Goal: Task Accomplishment & Management: Manage account settings

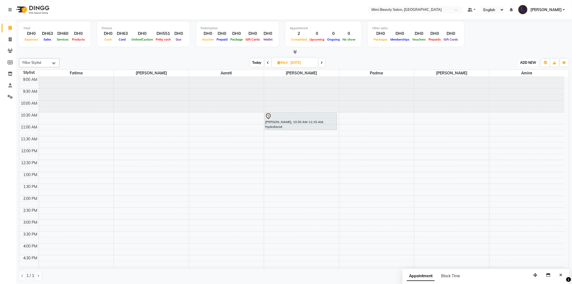
click at [526, 64] on span "ADD NEW" at bounding box center [529, 63] width 16 height 4
click at [517, 89] on link "Add Expense" at bounding box center [516, 86] width 43 height 7
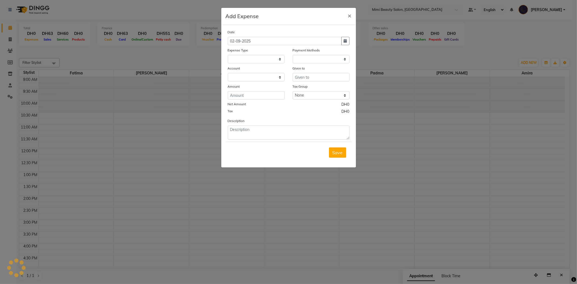
select select
select select "1"
select select "5806"
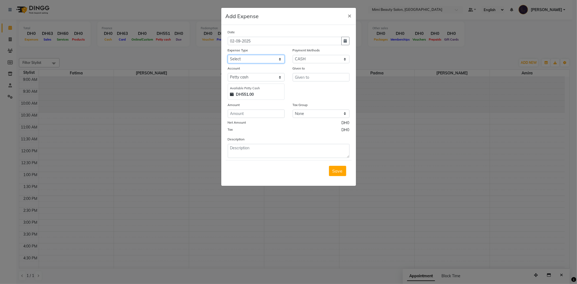
click at [249, 59] on select "Select Advance Salary Bank charges Car maintenance Cash transfer to bank Cash t…" at bounding box center [256, 59] width 57 height 8
click at [248, 61] on select "Select Advance Salary Bank charges Car maintenance Cash transfer to bank Cash t…" at bounding box center [256, 59] width 57 height 8
click at [348, 15] on span "×" at bounding box center [350, 15] width 4 height 8
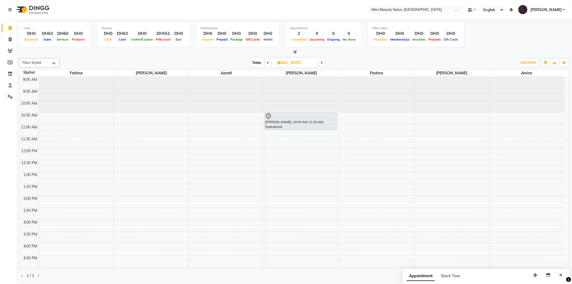
click at [256, 64] on span "Today" at bounding box center [257, 62] width 14 height 8
type input "02-09-2025"
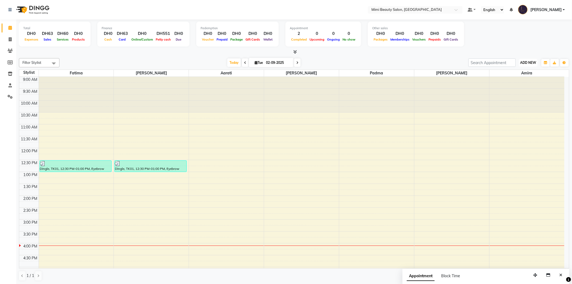
click at [528, 63] on span "ADD NEW" at bounding box center [529, 63] width 16 height 4
click at [515, 103] on link "Add Transaction" at bounding box center [516, 100] width 43 height 7
select select "direct"
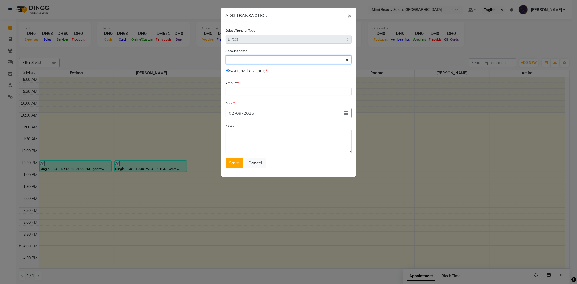
click at [231, 57] on select "Select [PERSON_NAME] Cash Expense Account" at bounding box center [289, 59] width 126 height 8
select select "5806"
click at [226, 55] on select "Select [PERSON_NAME] Cash Expense Account" at bounding box center [289, 59] width 126 height 8
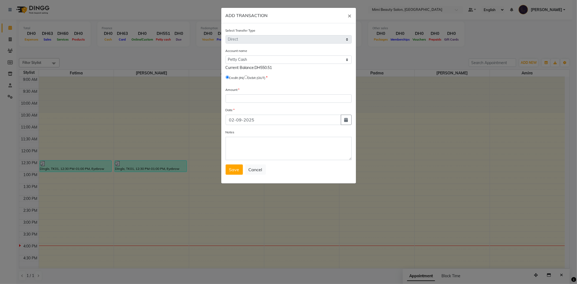
click at [252, 78] on label "Debit (OUT)" at bounding box center [257, 77] width 18 height 5
click at [248, 78] on input "radio" at bounding box center [246, 77] width 4 height 4
radio input "true"
click at [247, 120] on input "02-09-2025" at bounding box center [283, 120] width 115 height 10
click at [344, 120] on button "button" at bounding box center [346, 120] width 11 height 10
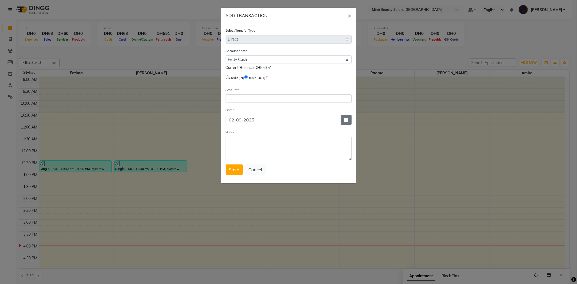
select select "9"
select select "2025"
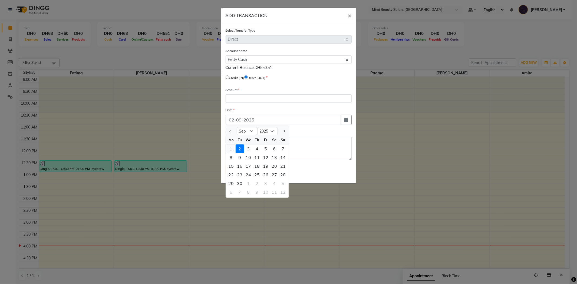
click at [231, 151] on div "1" at bounding box center [231, 148] width 9 height 9
type input "[DATE]"
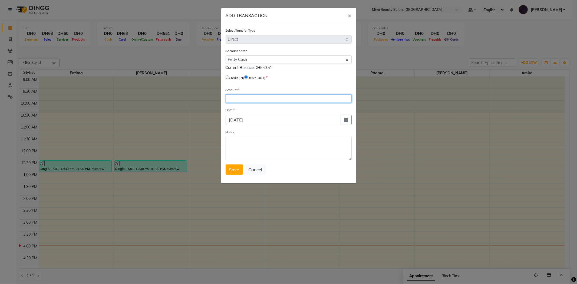
click at [233, 102] on input "number" at bounding box center [289, 98] width 126 height 8
type input "500"
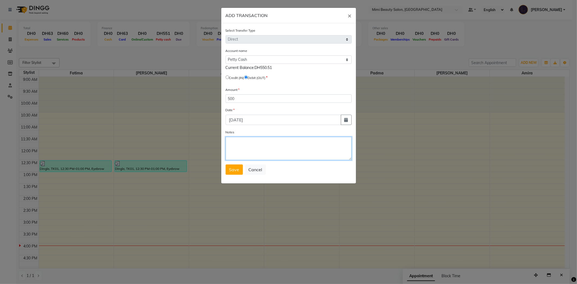
click at [243, 148] on textarea "Notes" at bounding box center [289, 148] width 126 height 23
type textarea "e"
type textarea "ENVELOPE - 500, BOX - 0"
click at [232, 169] on span "Save" at bounding box center [234, 169] width 10 height 5
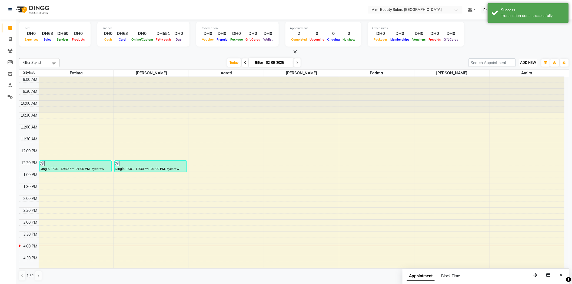
click at [532, 64] on span "ADD NEW" at bounding box center [529, 63] width 16 height 4
click at [521, 101] on link "Add Transaction" at bounding box center [516, 100] width 43 height 7
select select "direct"
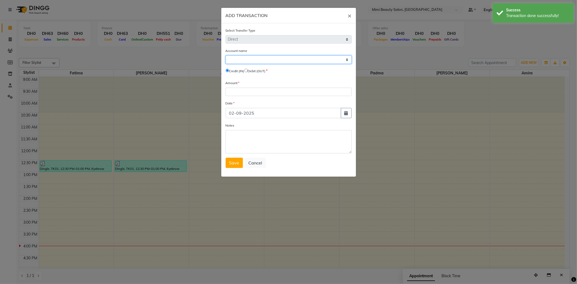
click at [239, 60] on select "Select [PERSON_NAME] Cash Expense Account" at bounding box center [289, 59] width 126 height 8
click at [245, 53] on label "Account name" at bounding box center [237, 50] width 22 height 5
click at [248, 57] on select "Select [PERSON_NAME] Cash Expense Account" at bounding box center [289, 59] width 126 height 8
select select "5806"
click at [226, 55] on select "Select [PERSON_NAME] Cash Expense Account" at bounding box center [289, 59] width 126 height 8
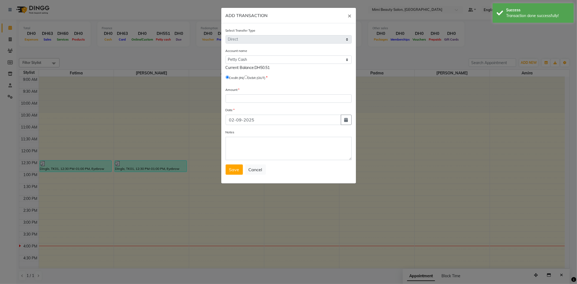
click at [248, 79] on input "radio" at bounding box center [246, 77] width 4 height 4
radio input "true"
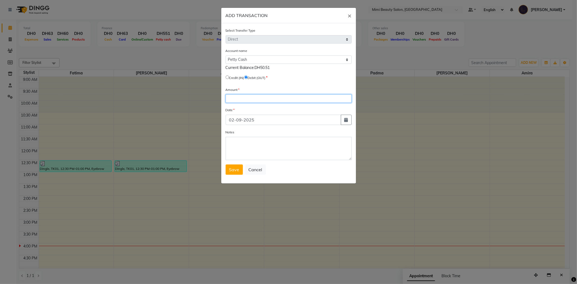
click at [242, 102] on input "number" at bounding box center [289, 98] width 126 height 8
type input "30"
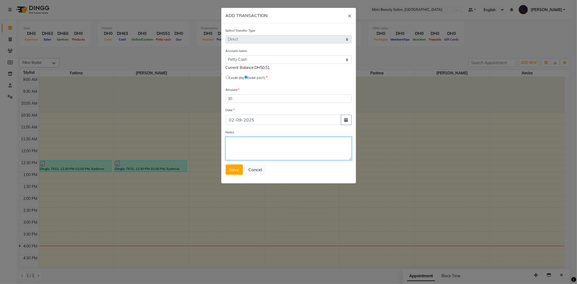
click at [241, 146] on textarea "Notes" at bounding box center [289, 148] width 126 height 23
type textarea "ENVELOPE - 30, BOX - 0"
click at [234, 172] on span "Save" at bounding box center [234, 169] width 10 height 5
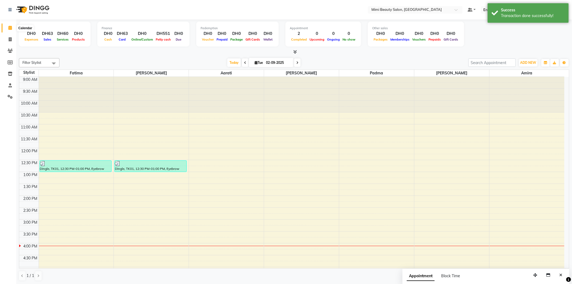
click at [13, 28] on span at bounding box center [9, 28] width 9 height 6
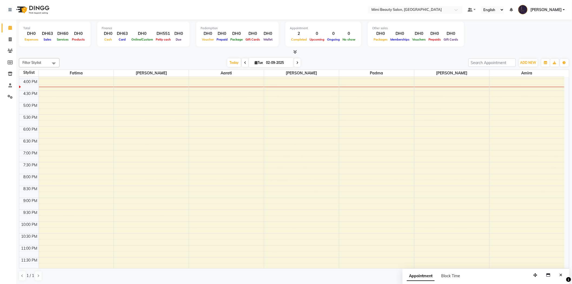
scroll to position [169, 0]
click at [53, 187] on div "9:00 AM 9:30 AM 10:00 AM 10:30 AM 11:00 AM 11:30 AM 12:00 PM 12:30 PM 1:00 PM 1…" at bounding box center [291, 86] width 545 height 357
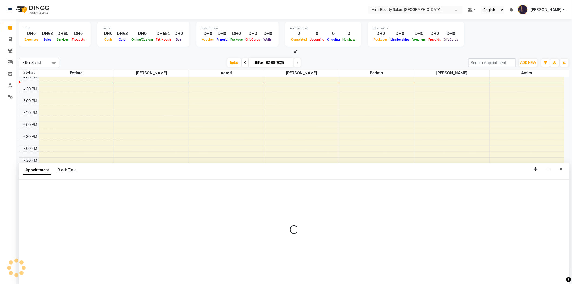
scroll to position [0, 0]
select select "52699"
select select "tentative"
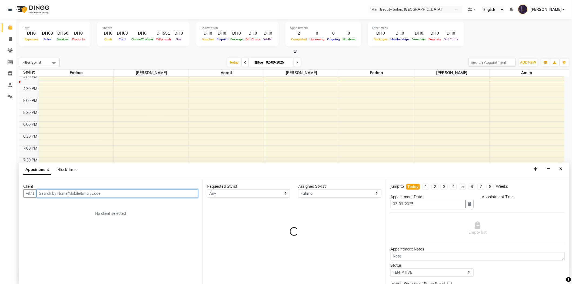
select select "1230"
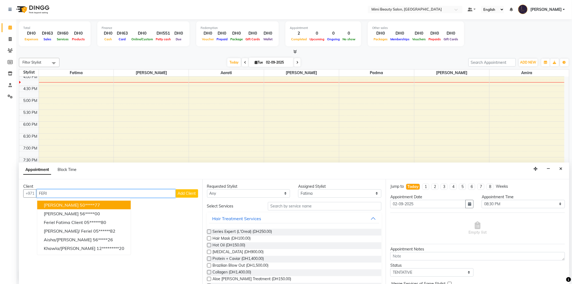
click at [80, 206] on ngb-highlight "50*****77" at bounding box center [90, 204] width 20 height 5
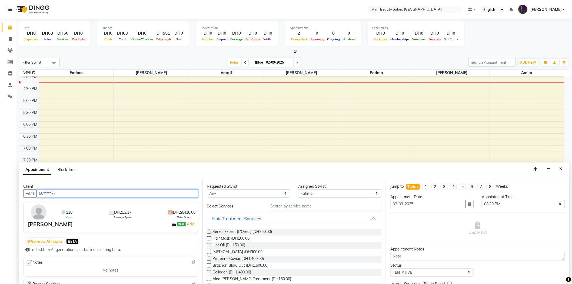
type input "50*****77"
click at [235, 193] on select "Any [PERSON_NAME] [PERSON_NAME] [PERSON_NAME] Padma" at bounding box center [248, 193] width 83 height 8
select select "52699"
click at [207, 189] on select "Any [PERSON_NAME] [PERSON_NAME] [PERSON_NAME] Padma" at bounding box center [248, 193] width 83 height 8
click at [287, 208] on input "text" at bounding box center [325, 206] width 114 height 8
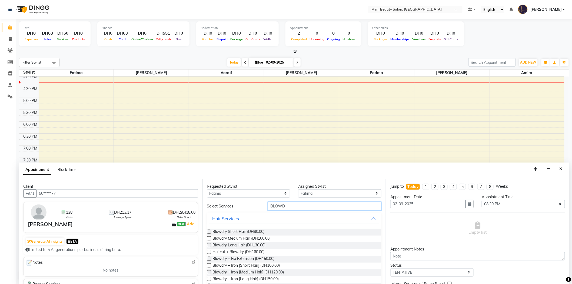
click at [273, 205] on input "BLOWD" at bounding box center [325, 206] width 114 height 8
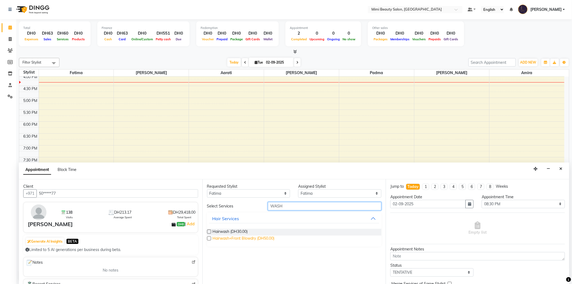
type input "WASH"
click at [238, 238] on span "Hairwash+Front Blowdry (DH50.00)" at bounding box center [244, 239] width 62 height 7
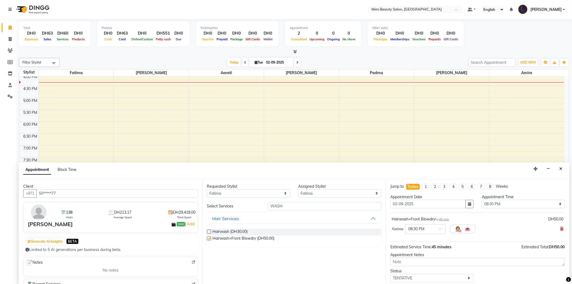
checkbox input "false"
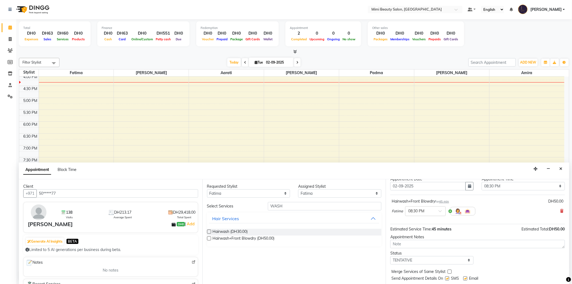
scroll to position [32, 0]
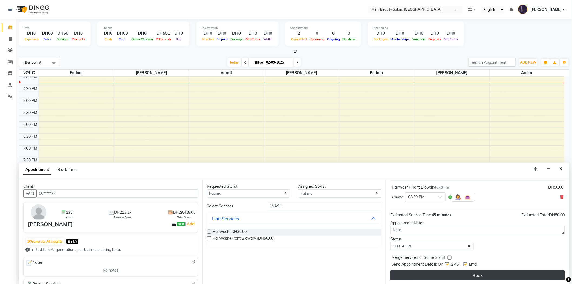
click at [484, 276] on button "Book" at bounding box center [478, 275] width 175 height 10
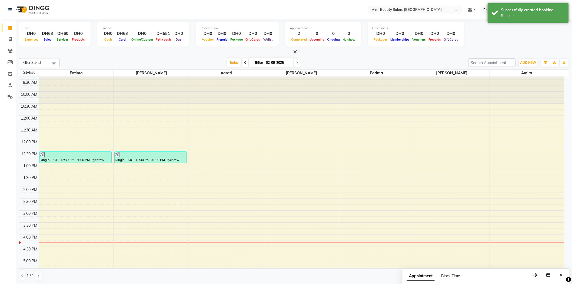
scroll to position [0, 0]
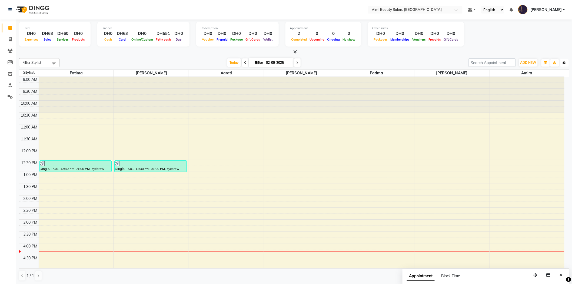
click at [561, 64] on button "Toggle Dropdown" at bounding box center [564, 63] width 9 height 8
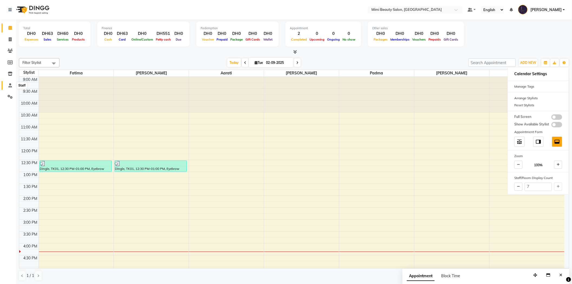
click at [12, 87] on span at bounding box center [9, 85] width 9 height 6
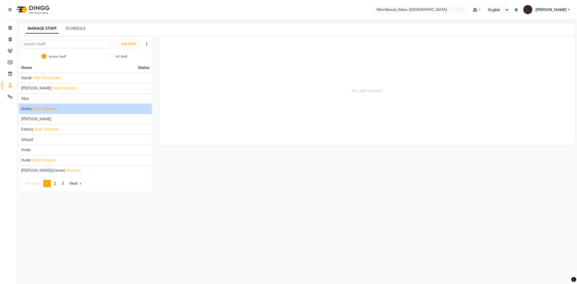
click at [48, 110] on span "(Hair Dresser)" at bounding box center [44, 109] width 24 height 6
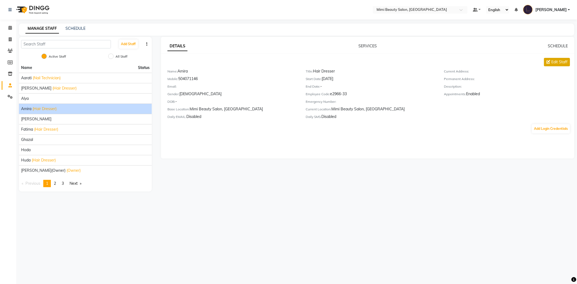
click at [546, 63] on icon at bounding box center [548, 62] width 4 height 4
select select "[DEMOGRAPHIC_DATA]"
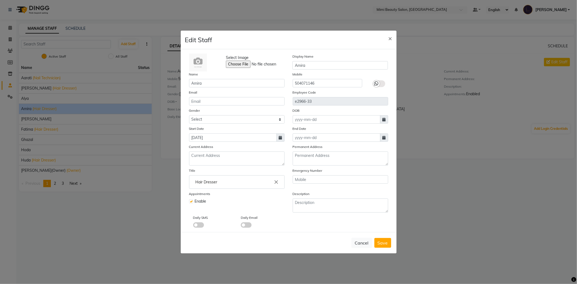
click at [190, 203] on label at bounding box center [191, 201] width 4 height 4
click at [190, 203] on input "checkbox" at bounding box center [191, 201] width 4 height 4
checkbox input "false"
click at [388, 244] on button "Save" at bounding box center [382, 243] width 17 height 10
select select
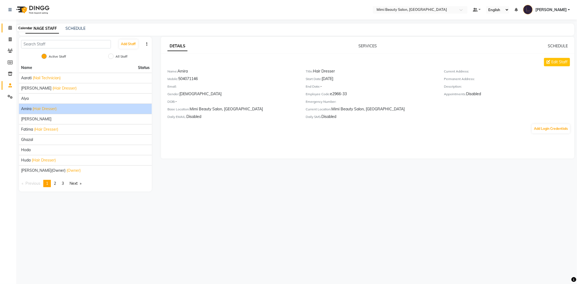
click at [10, 28] on icon at bounding box center [10, 28] width 4 height 4
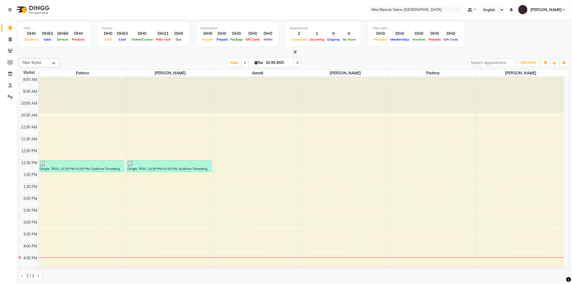
click at [296, 63] on icon at bounding box center [297, 62] width 2 height 3
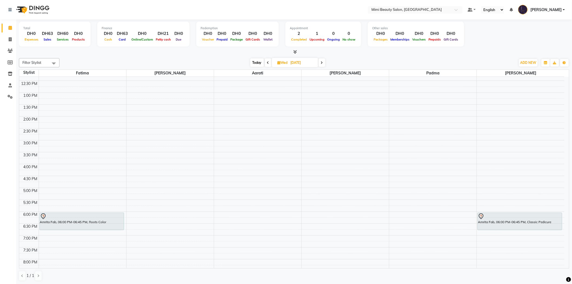
scroll to position [79, 0]
click at [266, 64] on span at bounding box center [268, 62] width 6 height 8
type input "02-09-2025"
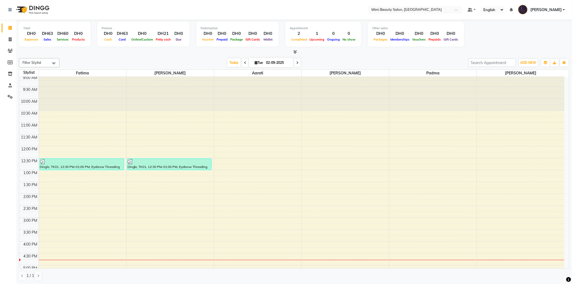
scroll to position [0, 0]
